Goal: Task Accomplishment & Management: Manage account settings

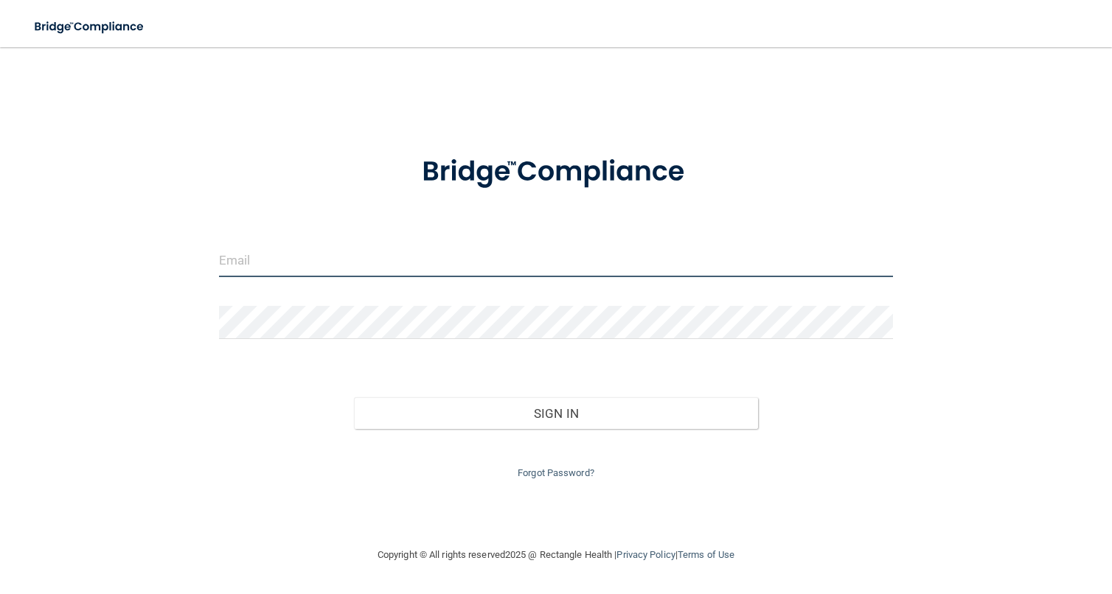
click at [444, 261] on input "email" at bounding box center [556, 260] width 674 height 33
type input "[PERSON_NAME][EMAIL_ADDRESS][DOMAIN_NAME]"
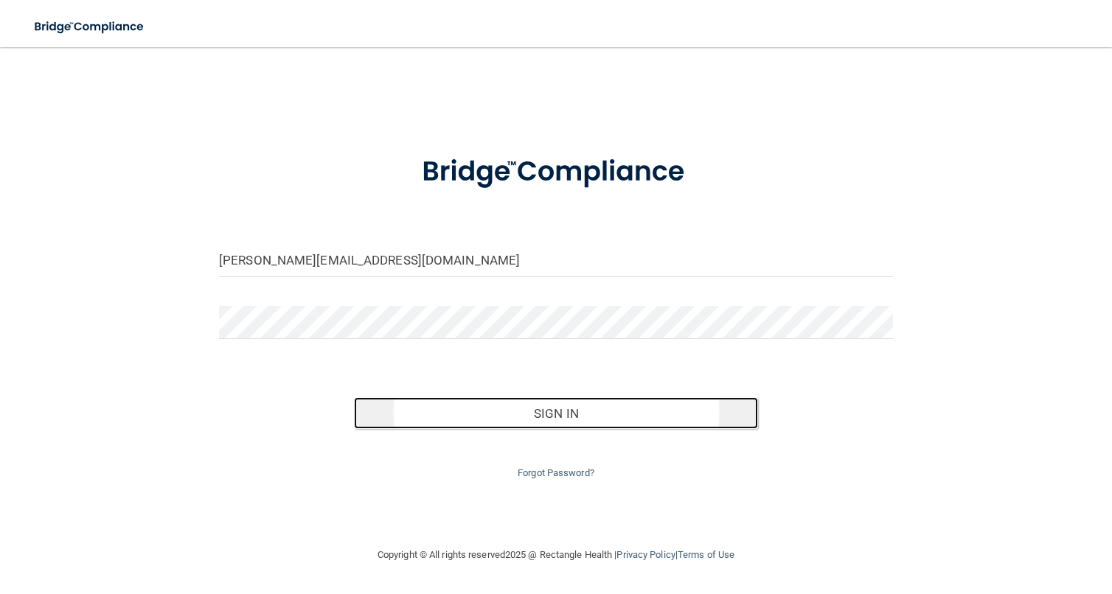
click at [484, 421] on button "Sign In" at bounding box center [556, 413] width 404 height 32
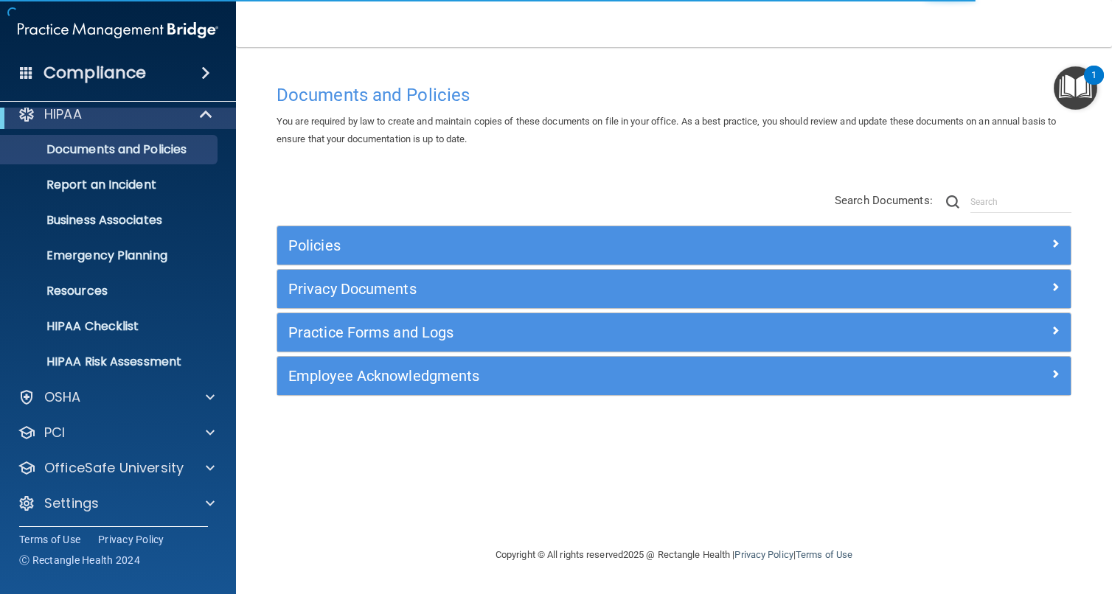
scroll to position [18, 0]
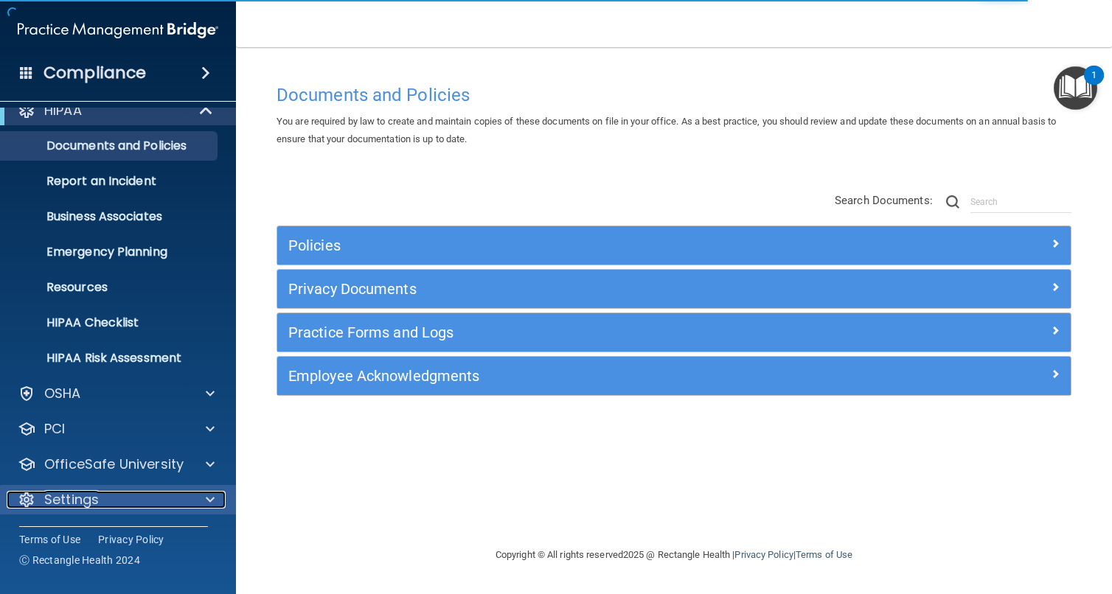
click at [83, 506] on p "Settings" at bounding box center [71, 500] width 55 height 18
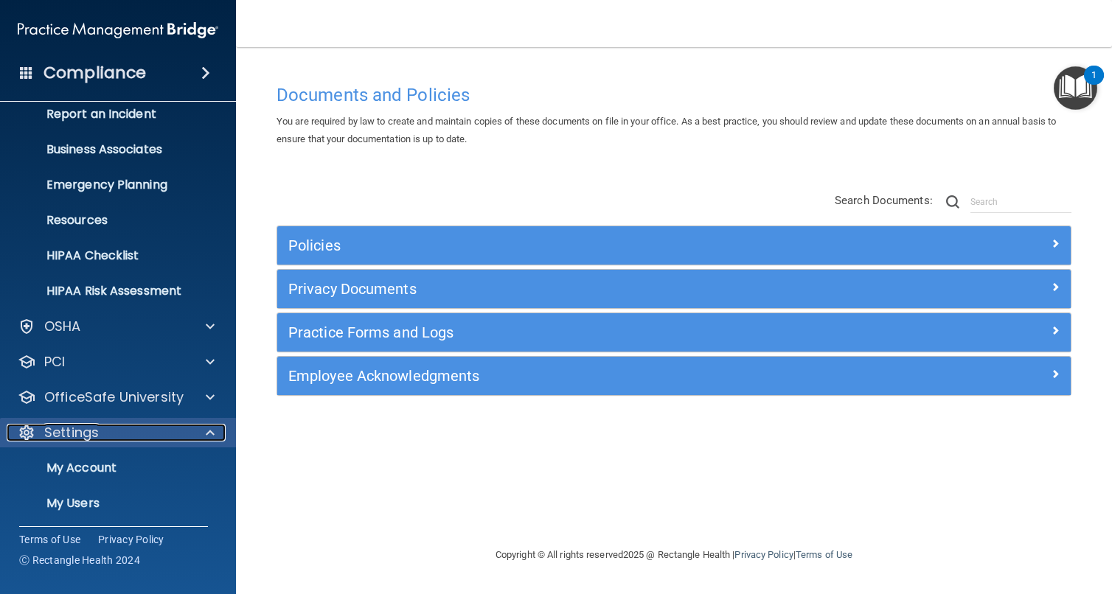
scroll to position [159, 0]
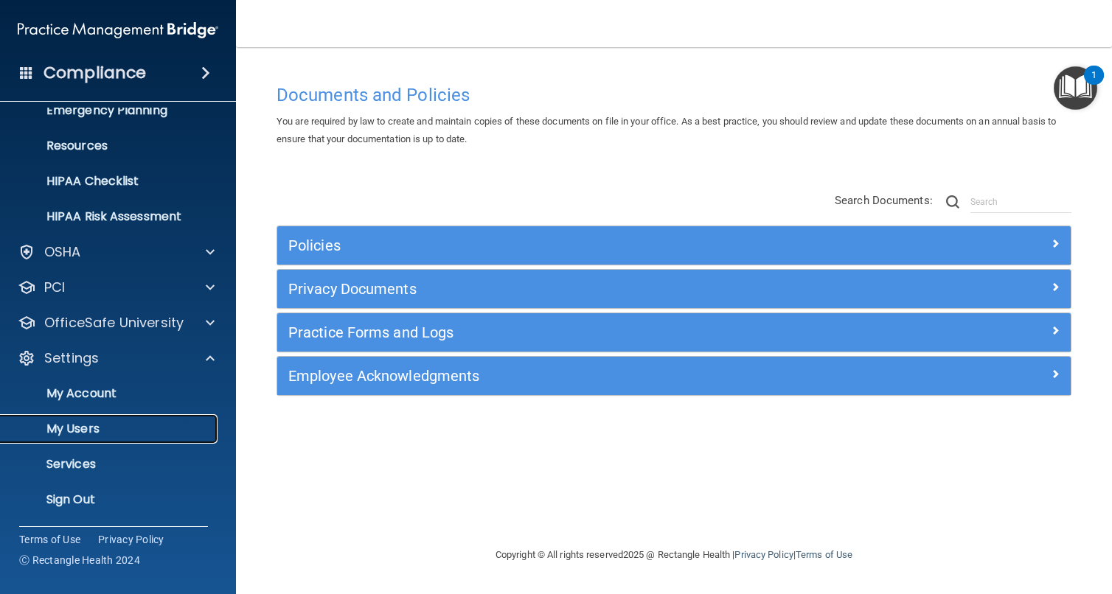
click at [92, 437] on link "My Users" at bounding box center [101, 428] width 232 height 29
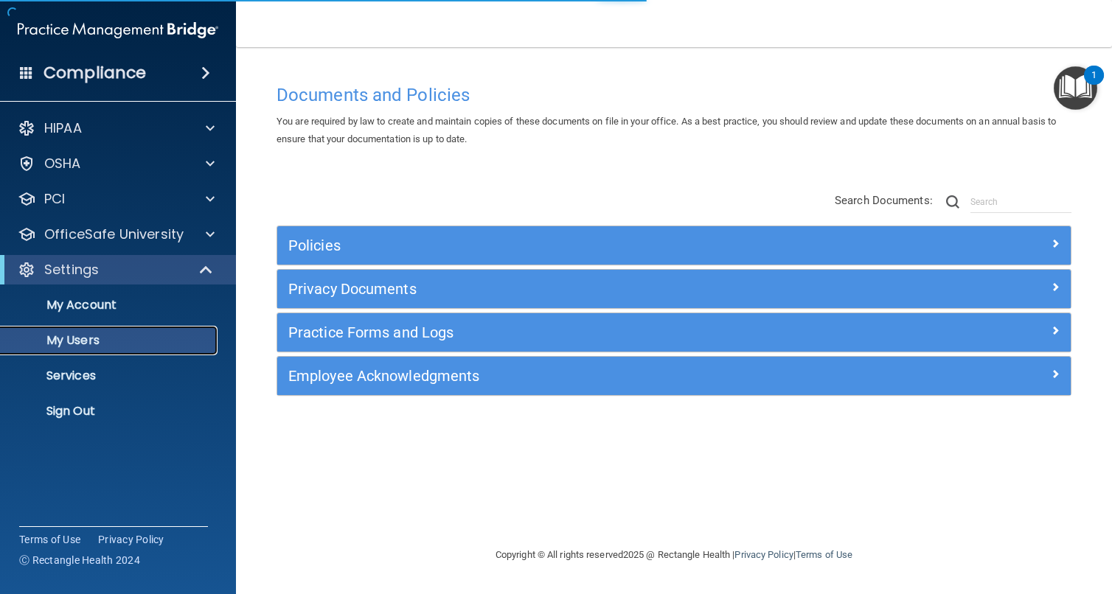
select select "20"
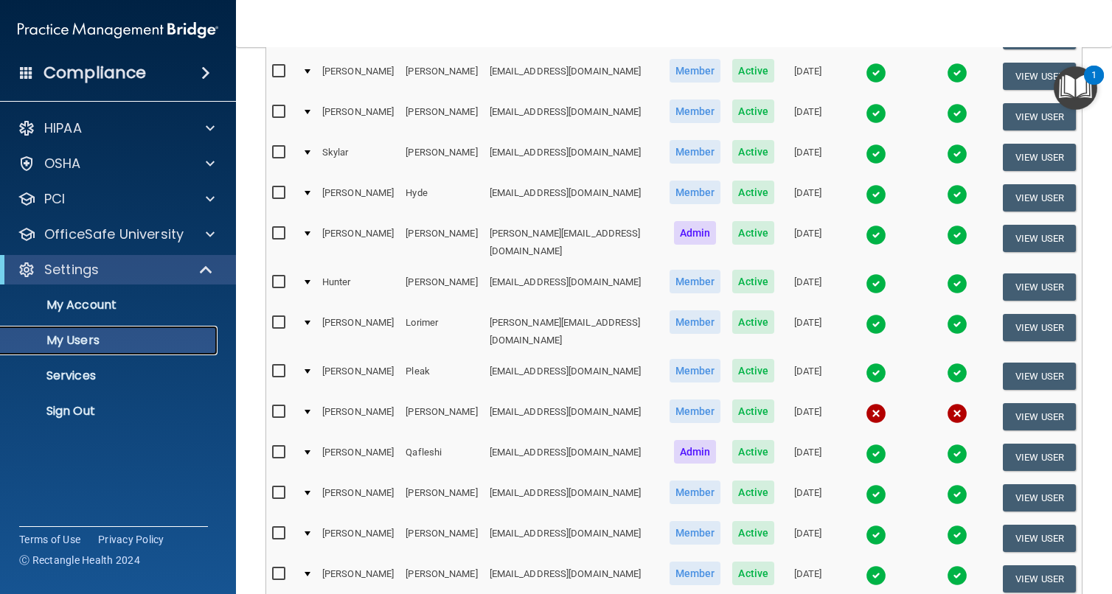
scroll to position [369, 0]
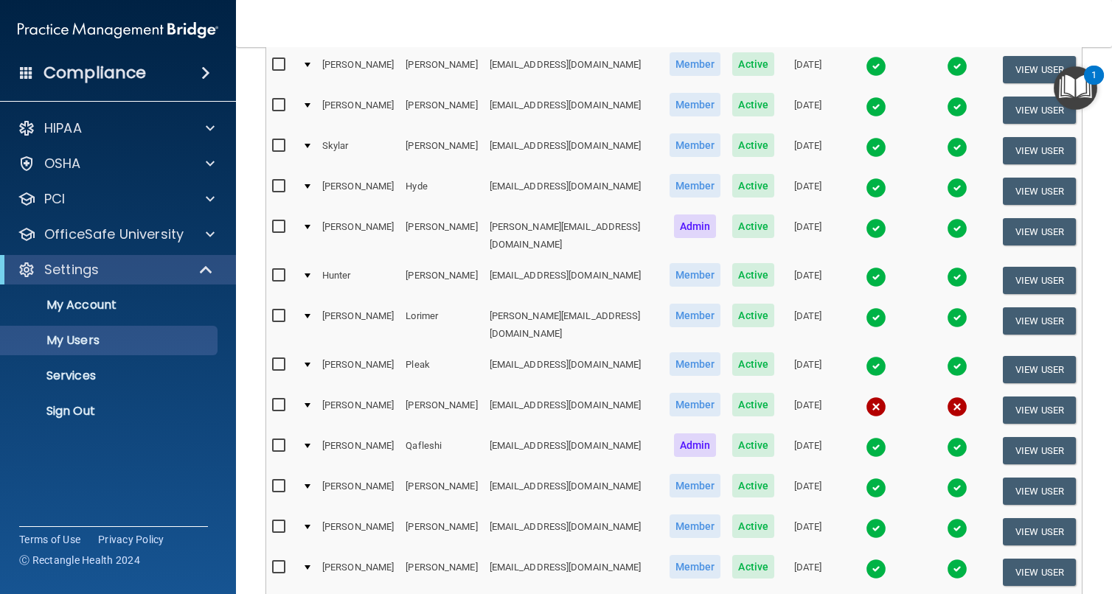
click at [484, 390] on td "[EMAIL_ADDRESS][DOMAIN_NAME]" at bounding box center [574, 410] width 180 height 41
click at [280, 399] on input "checkbox" at bounding box center [280, 405] width 17 height 12
checkbox input "true"
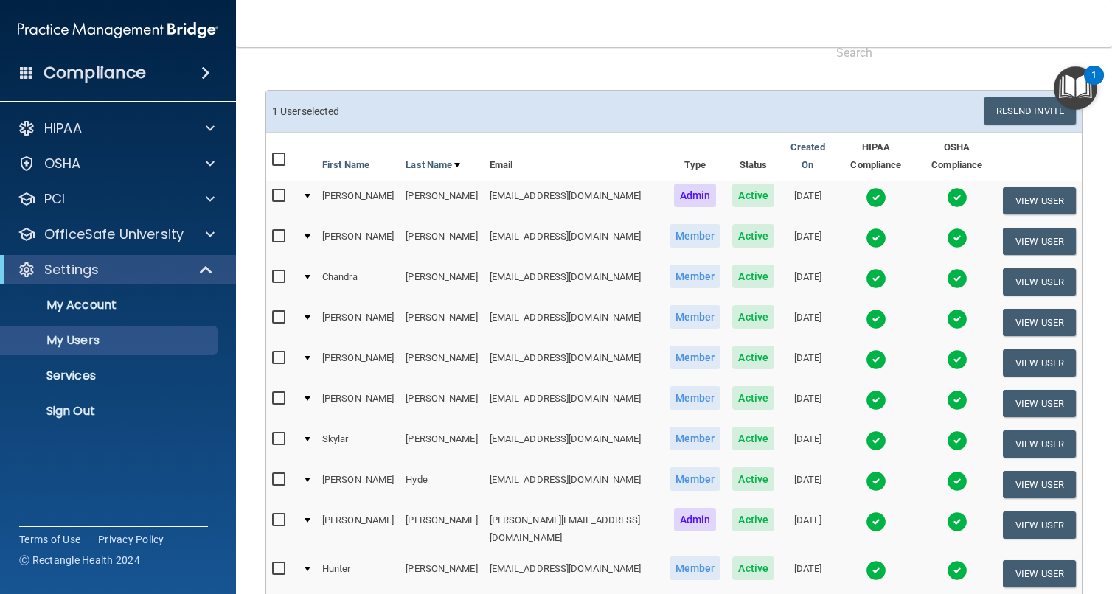
scroll to position [74, 0]
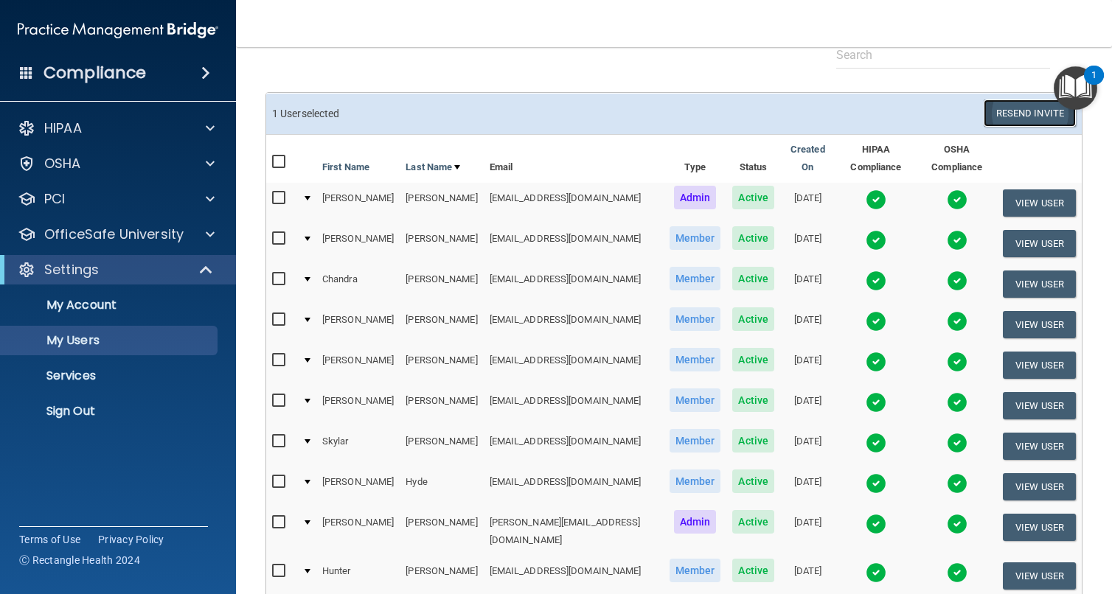
click at [1002, 119] on button "Resend Invite" at bounding box center [1029, 113] width 92 height 27
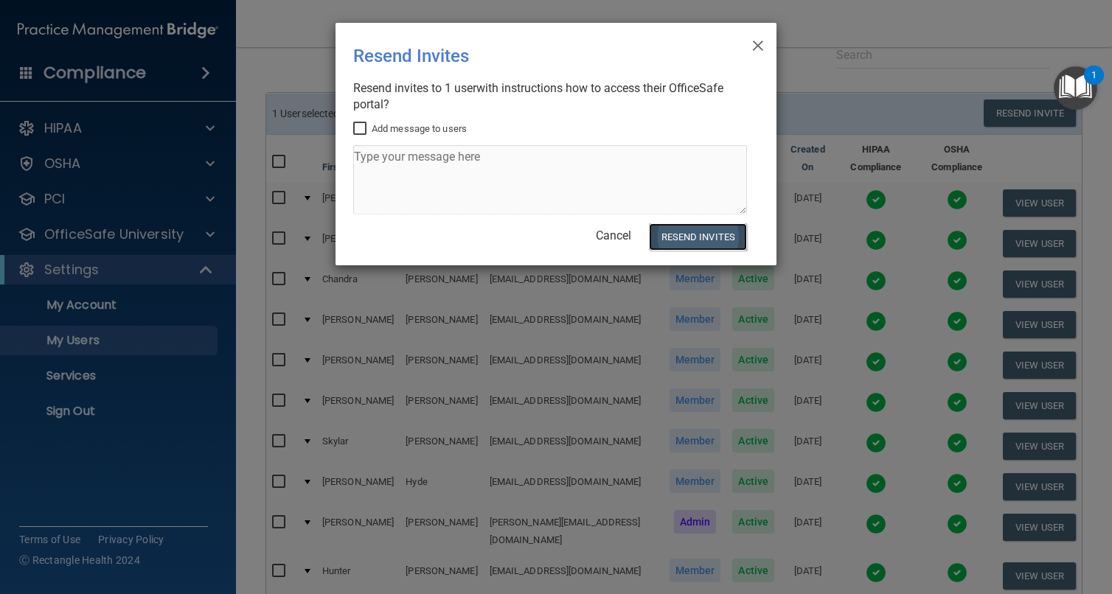
click at [694, 237] on button "Resend Invites" at bounding box center [698, 236] width 98 height 27
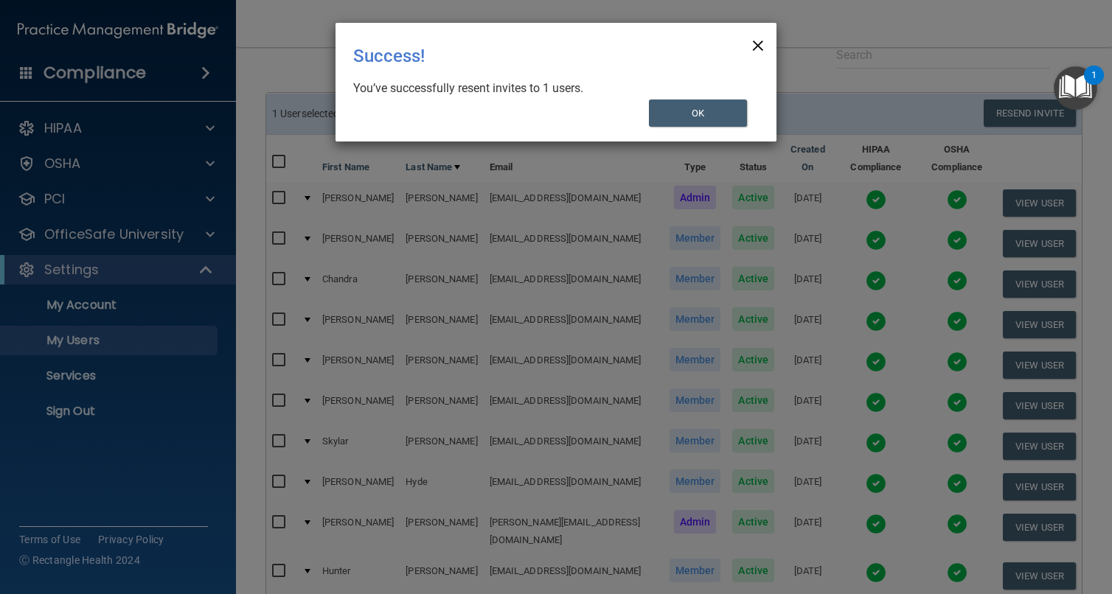
click at [760, 45] on span "×" at bounding box center [757, 43] width 13 height 29
